Goal: Transaction & Acquisition: Purchase product/service

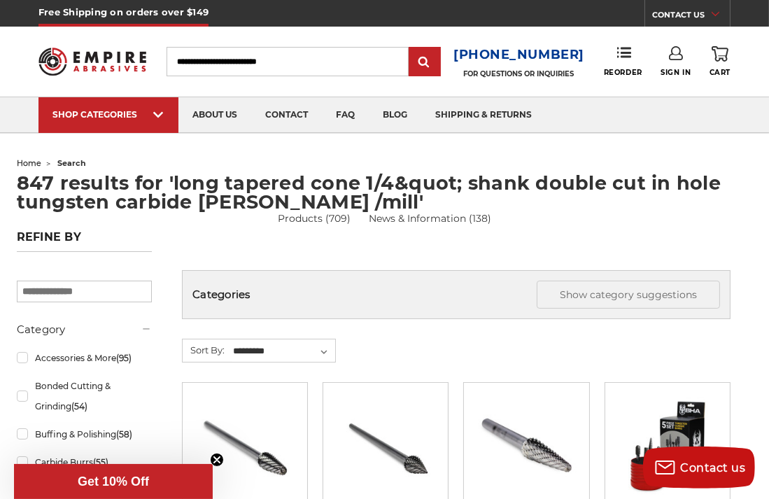
scroll to position [1166, 0]
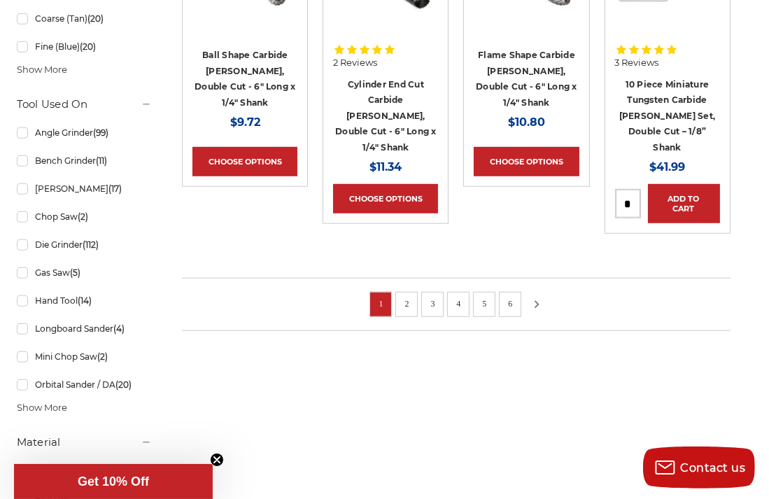
click at [530, 297] on icon at bounding box center [536, 304] width 17 height 15
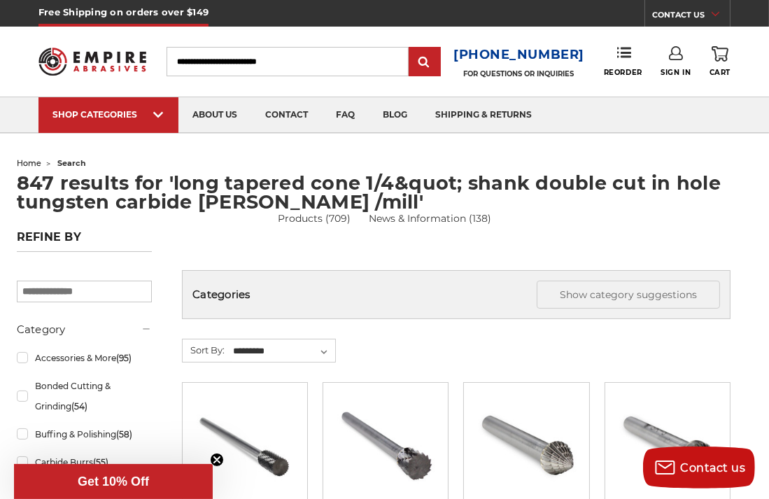
scroll to position [1166, 0]
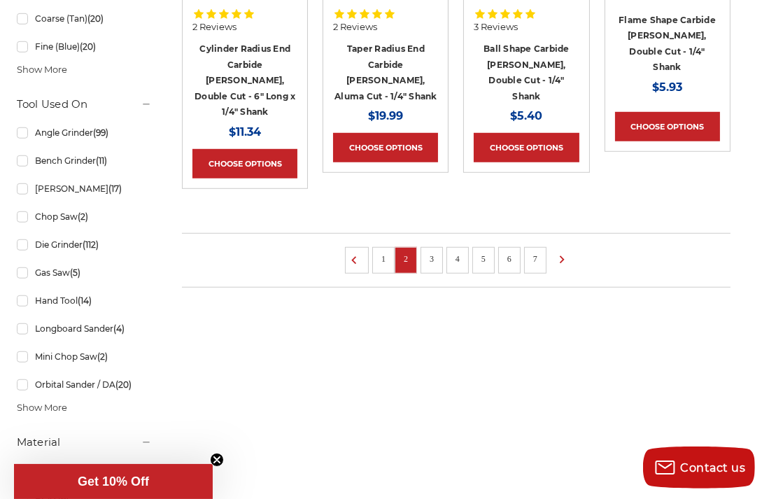
click at [435, 251] on link "3" at bounding box center [432, 258] width 14 height 15
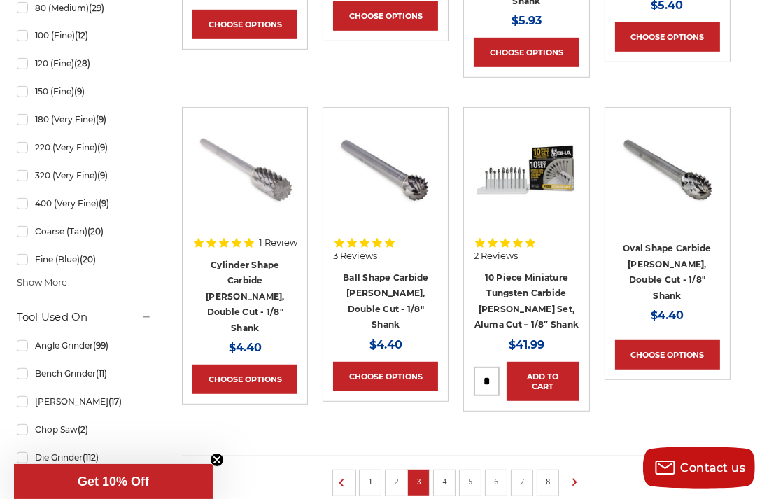
scroll to position [971, 0]
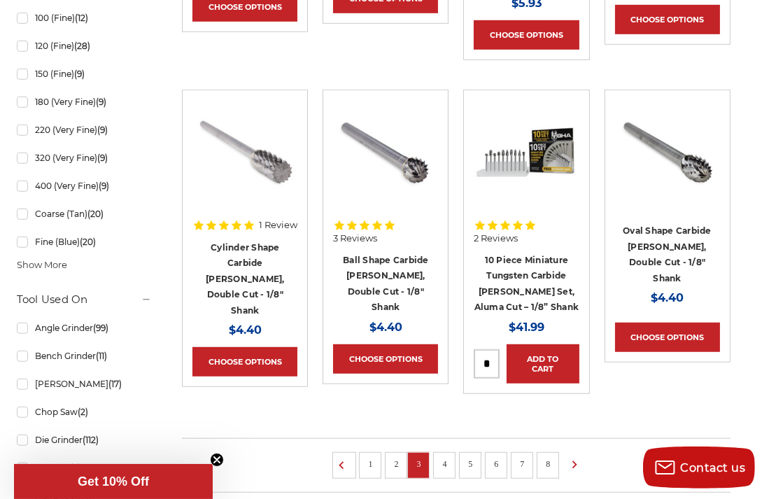
click at [444, 456] on link "4" at bounding box center [444, 463] width 14 height 15
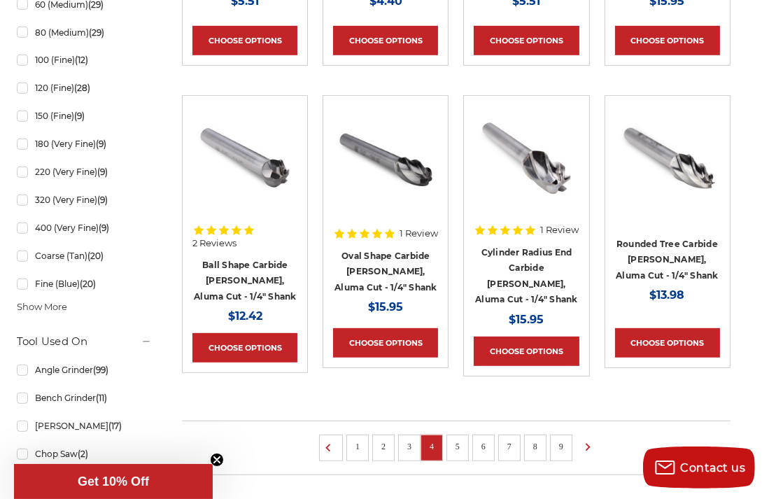
scroll to position [962, 0]
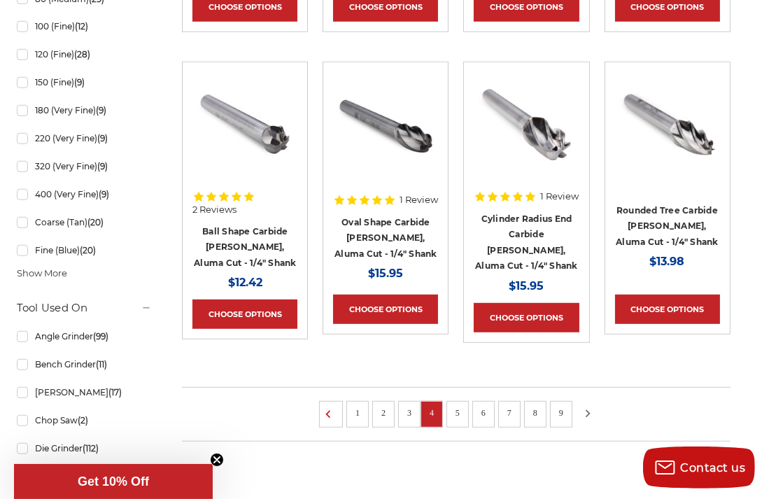
click at [586, 406] on icon at bounding box center [588, 413] width 17 height 15
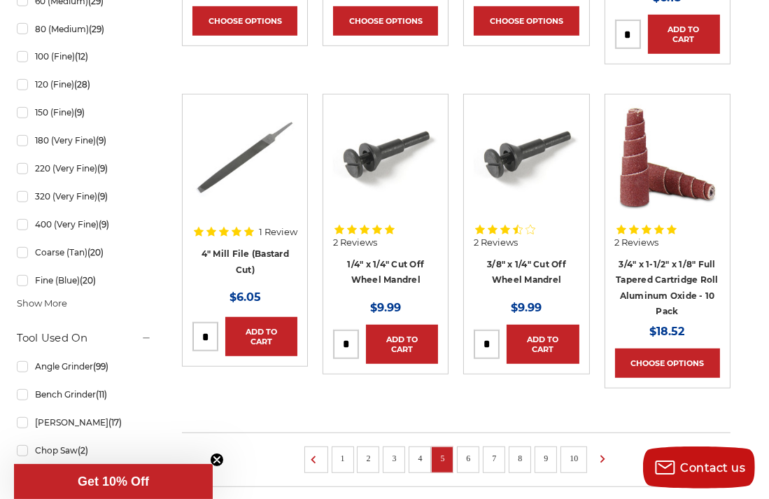
scroll to position [953, 0]
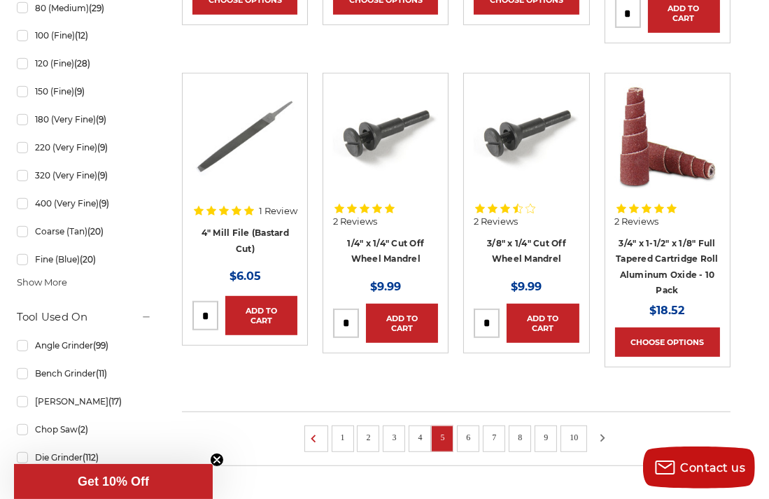
click at [599, 430] on icon at bounding box center [602, 437] width 17 height 15
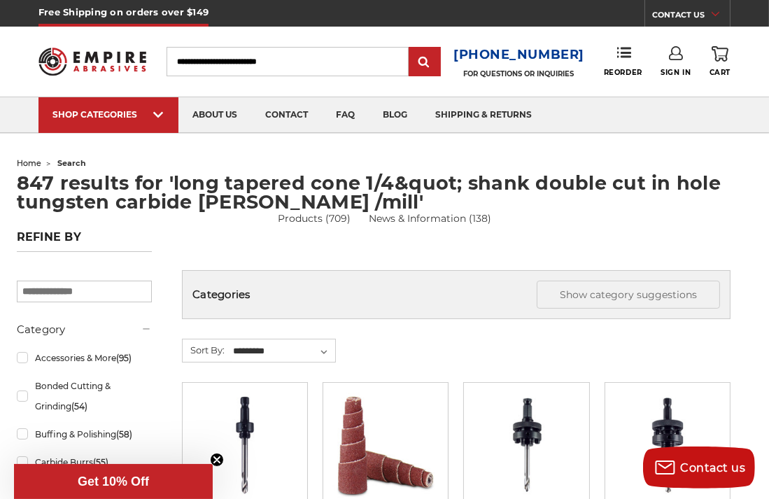
click at [50, 294] on input "search" at bounding box center [85, 292] width 136 height 22
type input "**********"
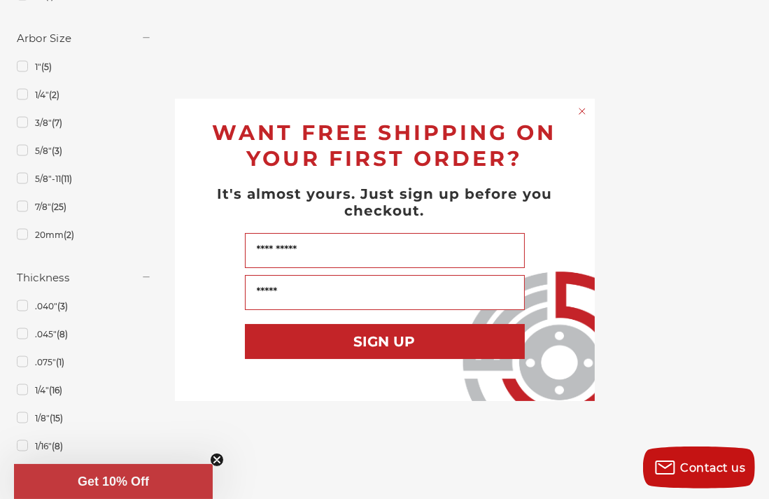
scroll to position [3499, 0]
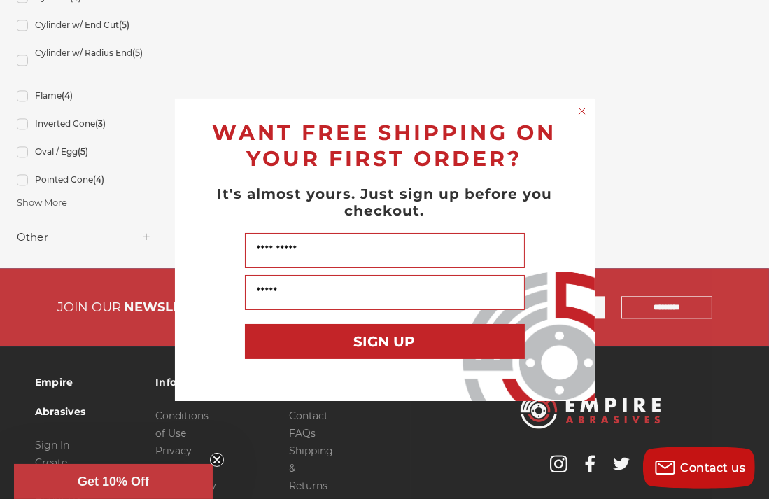
click at [17, 201] on div "Close dialog WANT FREE SHIPPING ON YOUR FIRST ORDER? It's almost yours. Just si…" at bounding box center [384, 249] width 769 height 499
click at [23, 207] on div "Close dialog WANT FREE SHIPPING ON YOUR FIRST ORDER? It's almost yours. Just si…" at bounding box center [384, 249] width 769 height 499
click at [21, 204] on div "Close dialog WANT FREE SHIPPING ON YOUR FIRST ORDER? It's almost yours. Just si…" at bounding box center [384, 249] width 769 height 499
click at [19, 204] on div "Close dialog WANT FREE SHIPPING ON YOUR FIRST ORDER? It's almost yours. Just si…" at bounding box center [384, 249] width 769 height 499
click at [582, 107] on circle "Close dialog" at bounding box center [581, 110] width 13 height 13
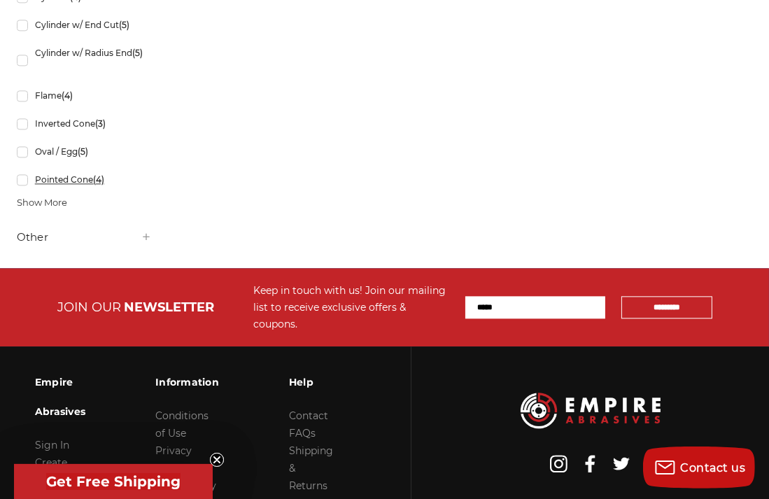
click at [18, 192] on link "Pointed Cone (4)" at bounding box center [85, 179] width 136 height 24
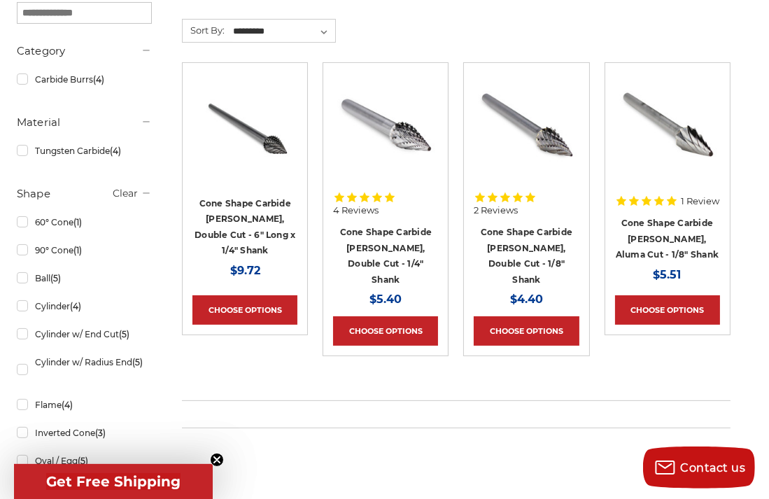
scroll to position [312, 0]
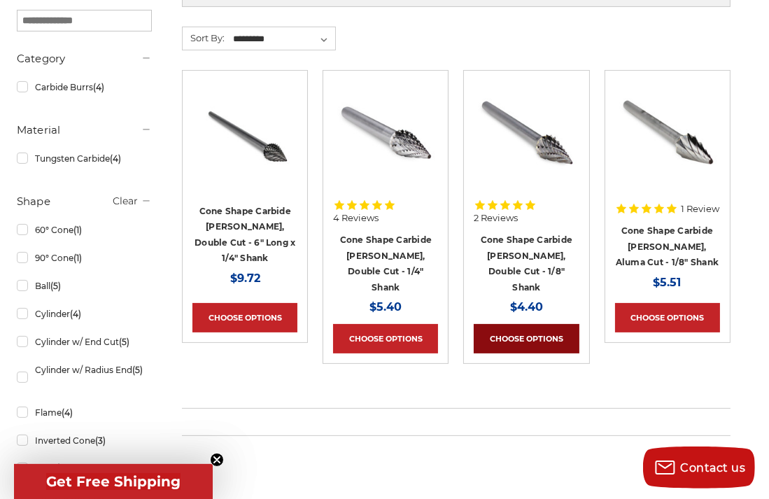
click at [512, 324] on link "Choose Options" at bounding box center [526, 338] width 105 height 29
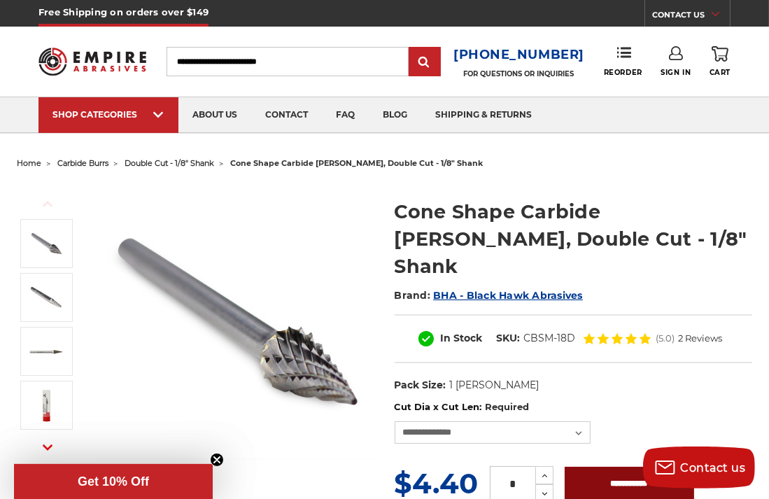
click at [617, 467] on input "**********" at bounding box center [629, 484] width 129 height 35
click at [617, 400] on label "Cut Dia x Cut Len: Required" at bounding box center [574, 407] width 358 height 14
click at [591, 421] on select "**********" at bounding box center [493, 432] width 196 height 22
click at [577, 421] on select "**********" at bounding box center [493, 432] width 196 height 22
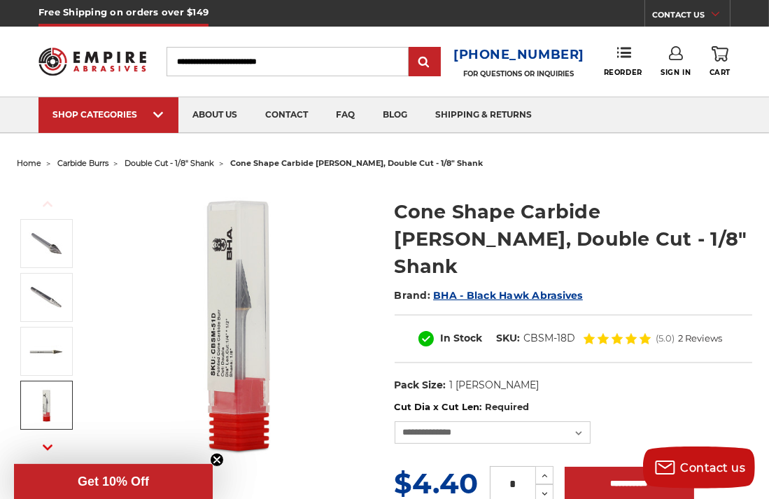
click at [48, 446] on icon "button" at bounding box center [48, 447] width 10 height 10
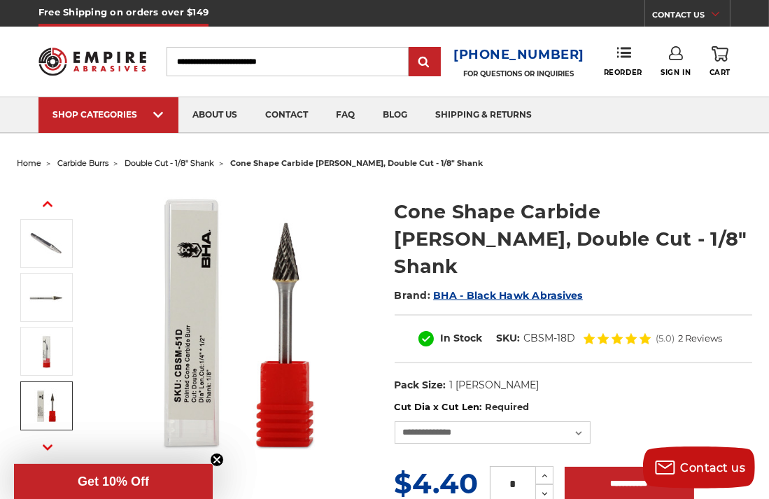
click at [49, 444] on icon "button" at bounding box center [48, 447] width 10 height 10
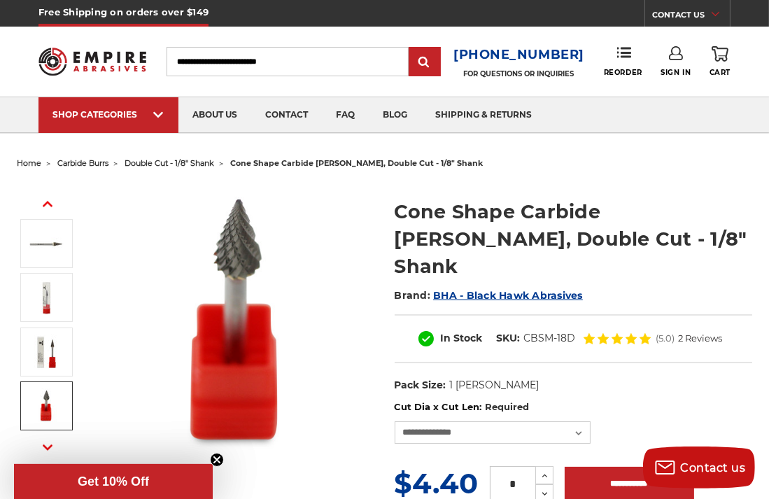
click at [45, 445] on use "button" at bounding box center [48, 447] width 10 height 6
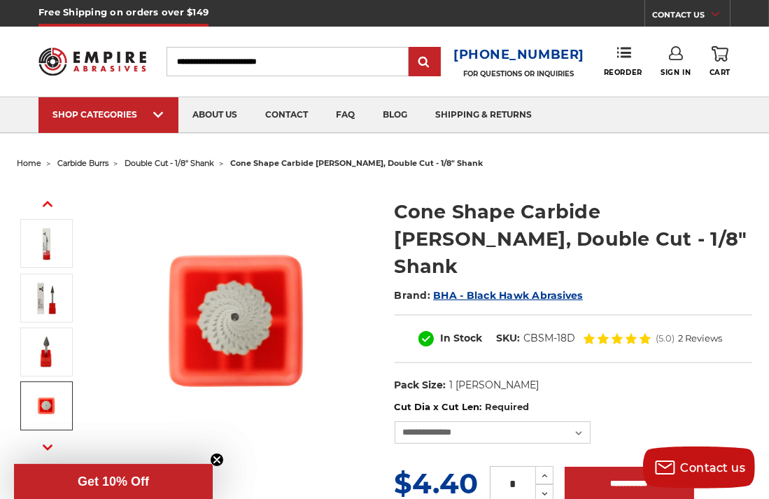
click at [48, 449] on use "button" at bounding box center [48, 447] width 10 height 6
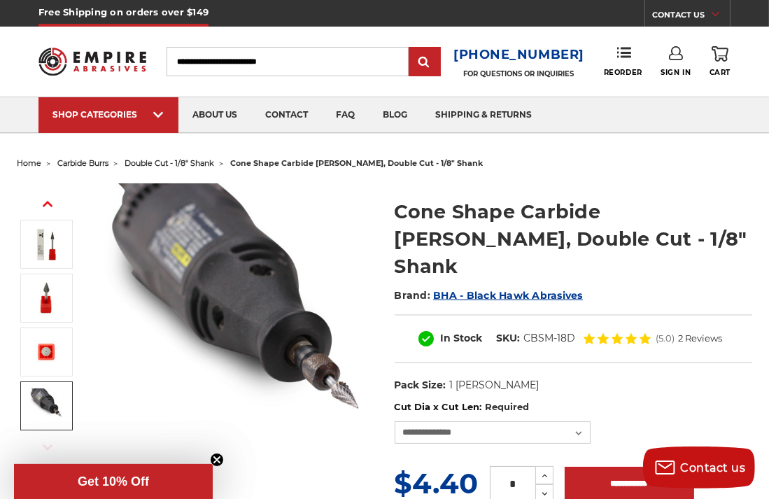
click at [48, 443] on icon "button" at bounding box center [48, 447] width 10 height 10
click at [577, 421] on select "**********" at bounding box center [493, 432] width 196 height 22
drag, startPoint x: 525, startPoint y: 306, endPoint x: 589, endPoint y: 309, distance: 63.8
click at [589, 314] on div "In Stock SKU: CBSM-18D (5.0) 2 Reviews" at bounding box center [574, 338] width 358 height 49
copy div "CBSM-18D"
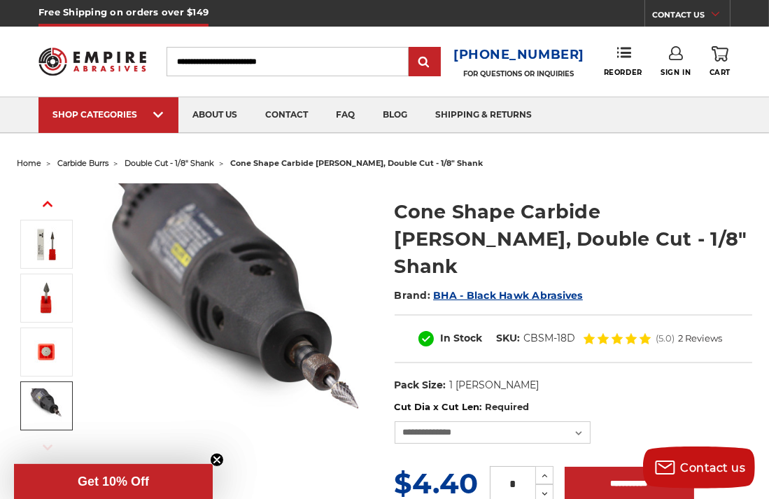
click at [698, 334] on span "2 Reviews" at bounding box center [700, 338] width 44 height 9
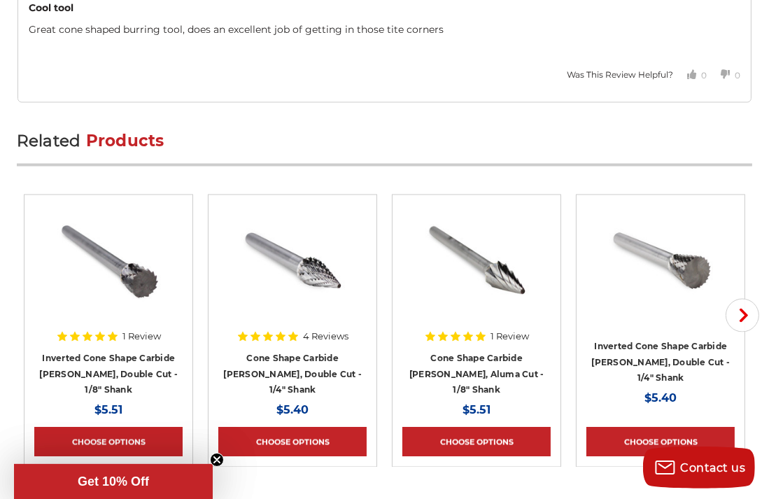
scroll to position [2775, 0]
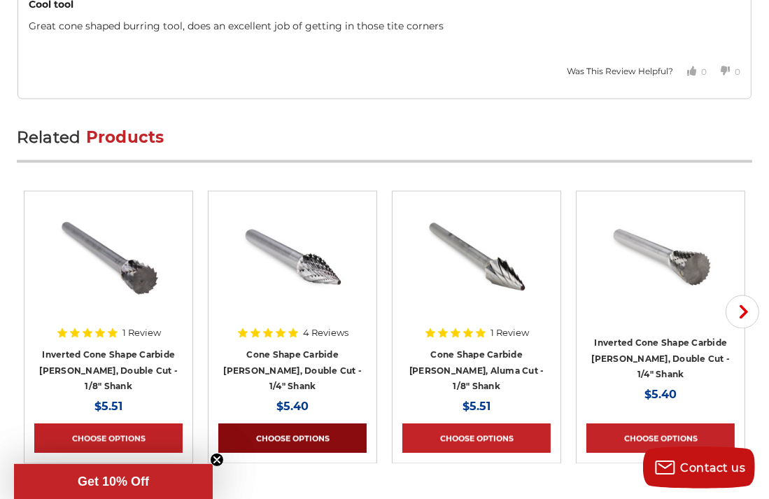
click at [304, 424] on link "Choose Options" at bounding box center [292, 438] width 148 height 29
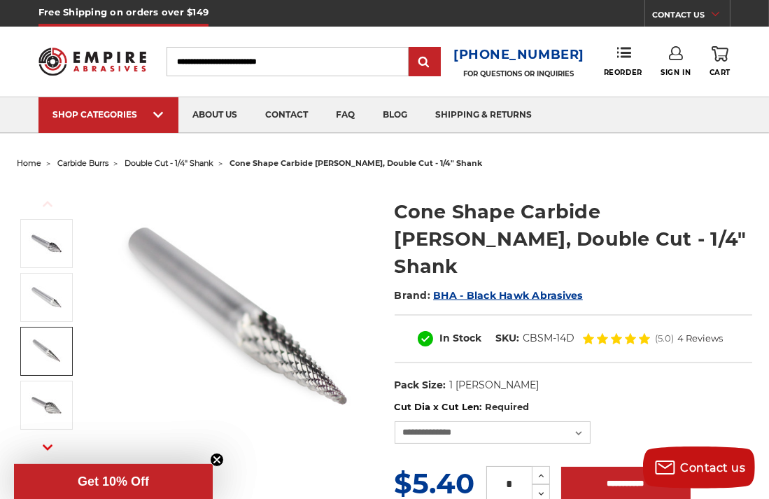
click at [50, 355] on img at bounding box center [46, 351] width 35 height 35
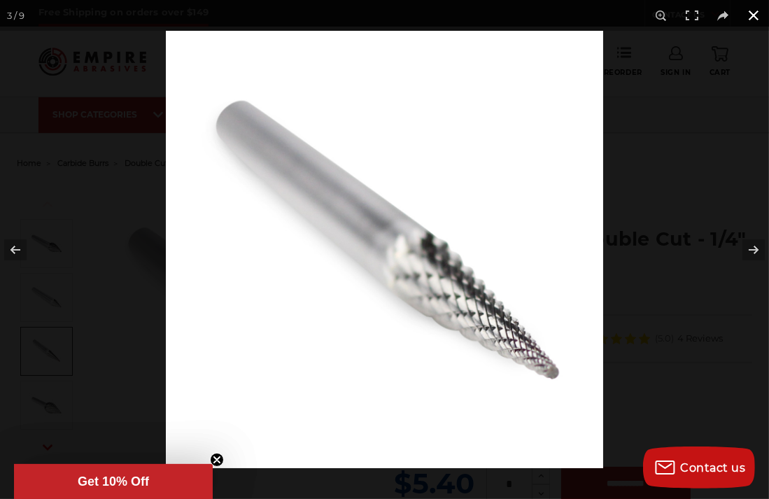
click at [753, 17] on button at bounding box center [753, 15] width 31 height 31
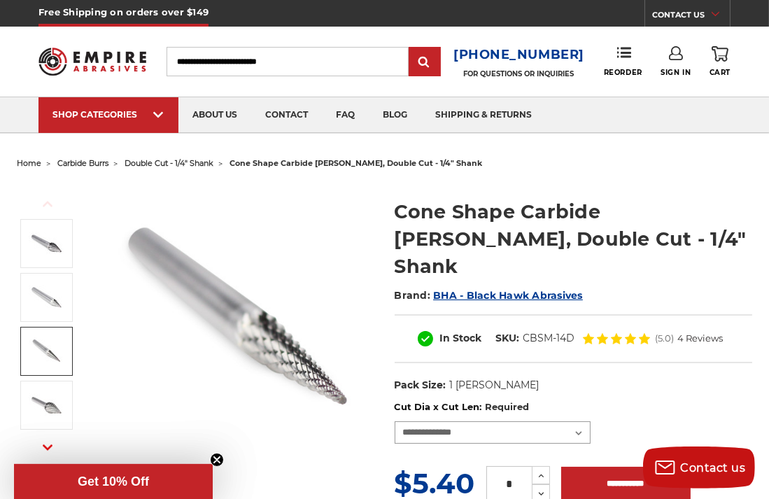
click at [582, 421] on select "**********" at bounding box center [493, 432] width 196 height 22
select select "****"
click at [395, 421] on select "**********" at bounding box center [493, 432] width 196 height 22
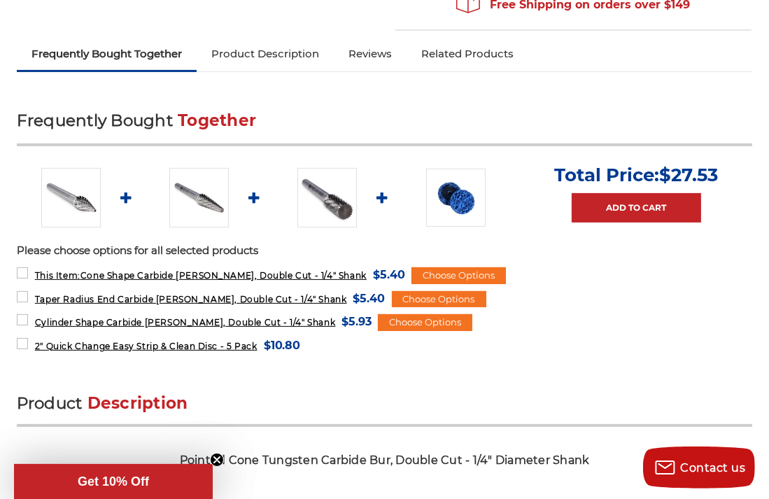
scroll to position [560, 0]
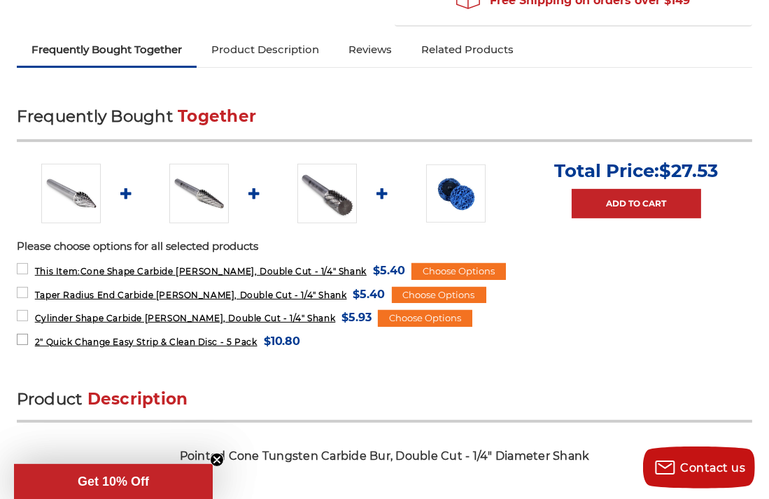
click at [20, 332] on label "2" Quick Change Easy Strip & Clean Disc - 5 Pack MSRP: Was: Now: $10.80 (You sa…" at bounding box center [159, 341] width 284 height 19
click at [17, 308] on label "Cylinder Shape Carbide [PERSON_NAME], Double Cut - 1/4" Shank MSRP: Was: Now: $…" at bounding box center [195, 317] width 356 height 19
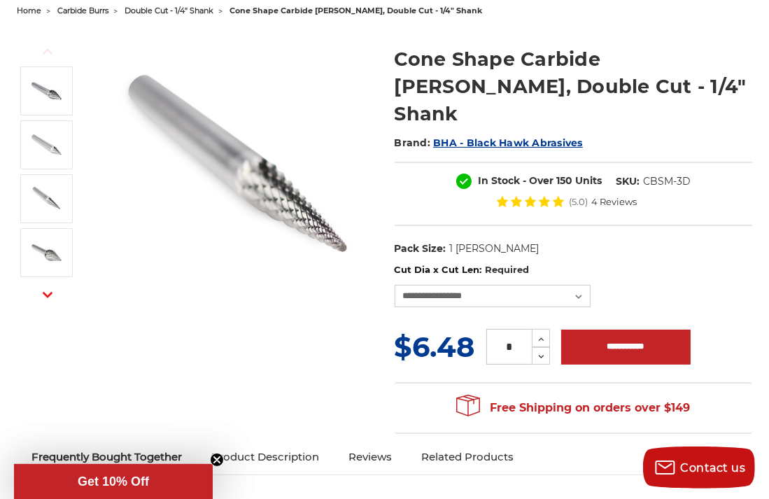
scroll to position [161, 0]
